Goal: Book appointment/travel/reservation

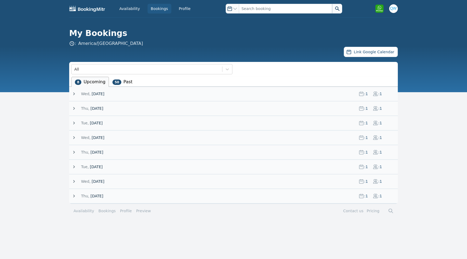
click at [147, 93] on span "[DATE]" at bounding box center [217, 93] width 273 height 5
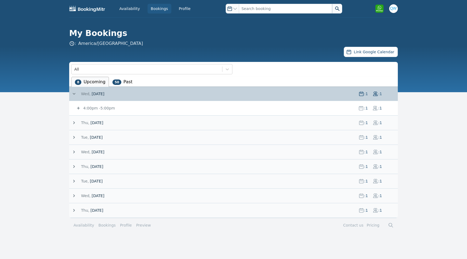
click at [79, 108] on icon at bounding box center [78, 107] width 5 height 5
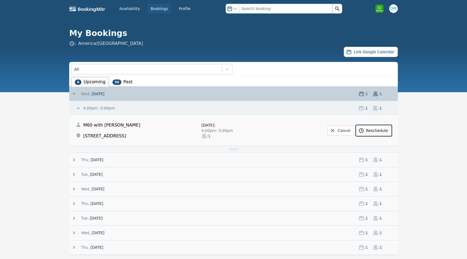
click at [382, 133] on link "Reschedule" at bounding box center [373, 130] width 35 height 10
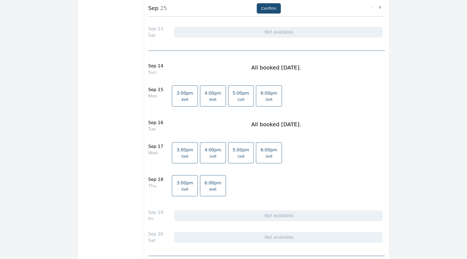
scroll to position [118, 0]
click at [237, 154] on span "1 left" at bounding box center [240, 156] width 7 height 4
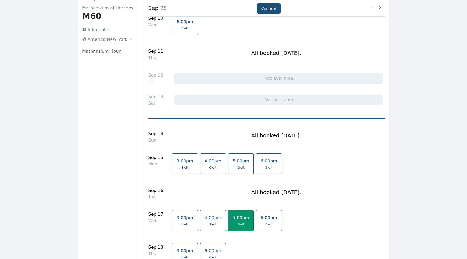
scroll to position [51, 0]
click at [270, 10] on button "Confirm" at bounding box center [269, 8] width 24 height 10
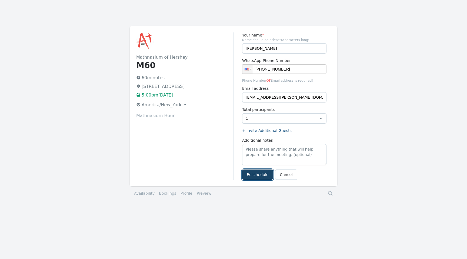
click at [263, 176] on button "Reschedule" at bounding box center [257, 175] width 31 height 10
